Goal: Task Accomplishment & Management: Use online tool/utility

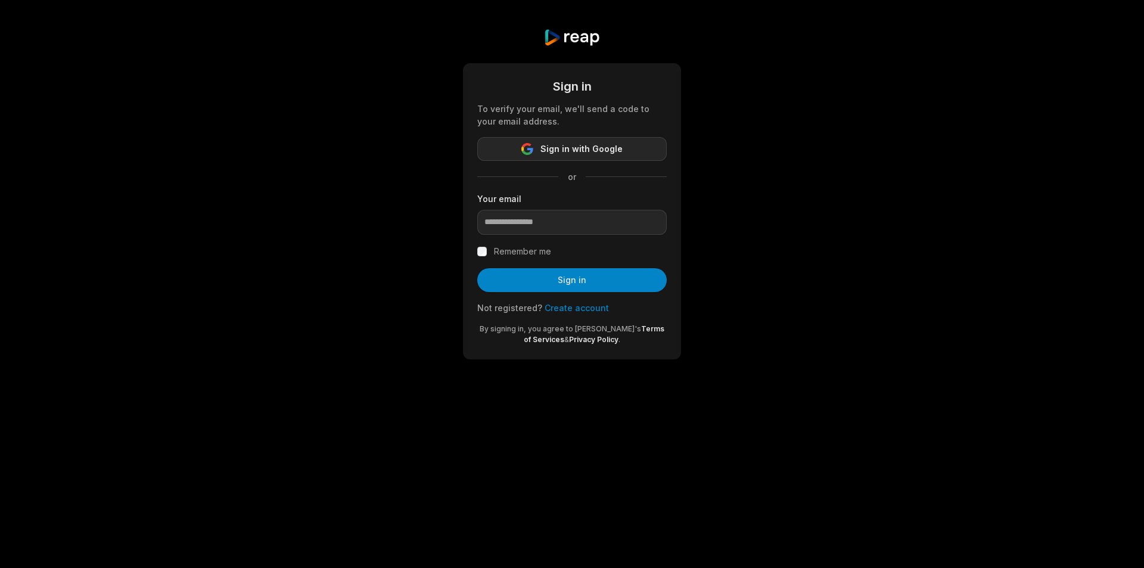
click at [555, 150] on span "Sign in with Google" at bounding box center [581, 149] width 82 height 14
